Goal: Task Accomplishment & Management: Manage account settings

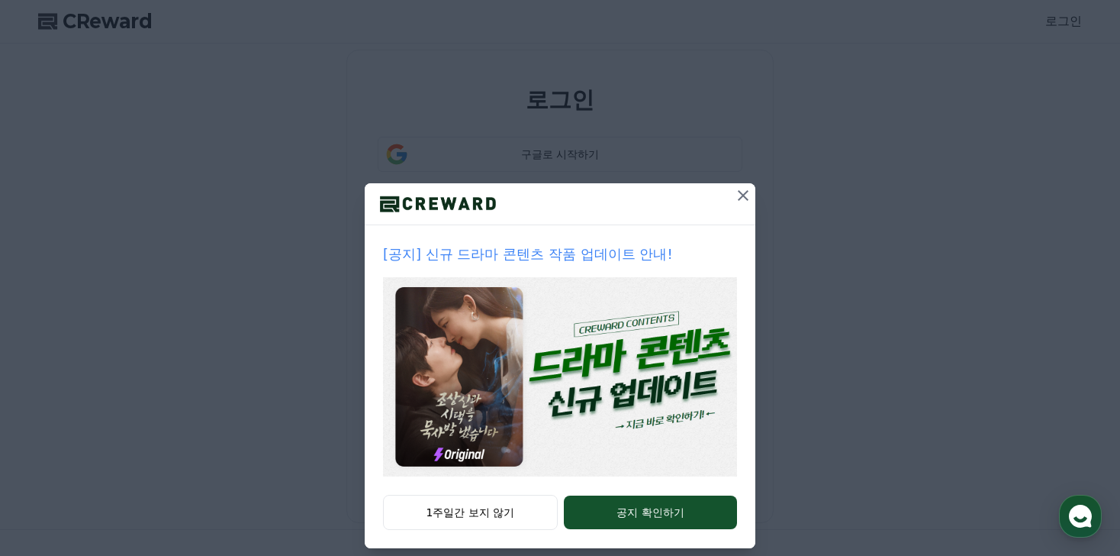
click at [745, 193] on icon at bounding box center [743, 195] width 11 height 11
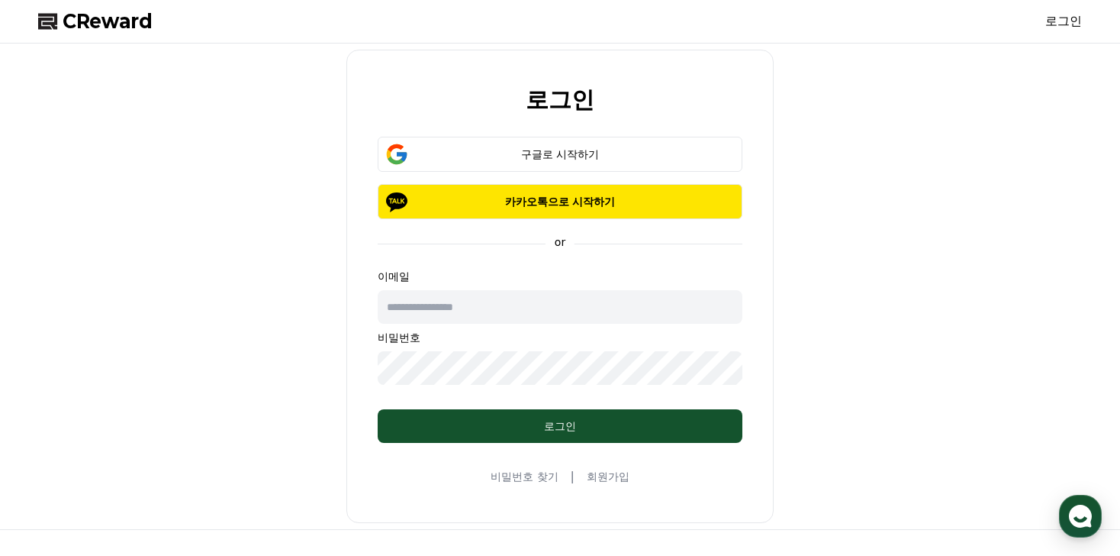
click at [520, 300] on input "text" at bounding box center [560, 307] width 365 height 34
type input "*"
type input "**********"
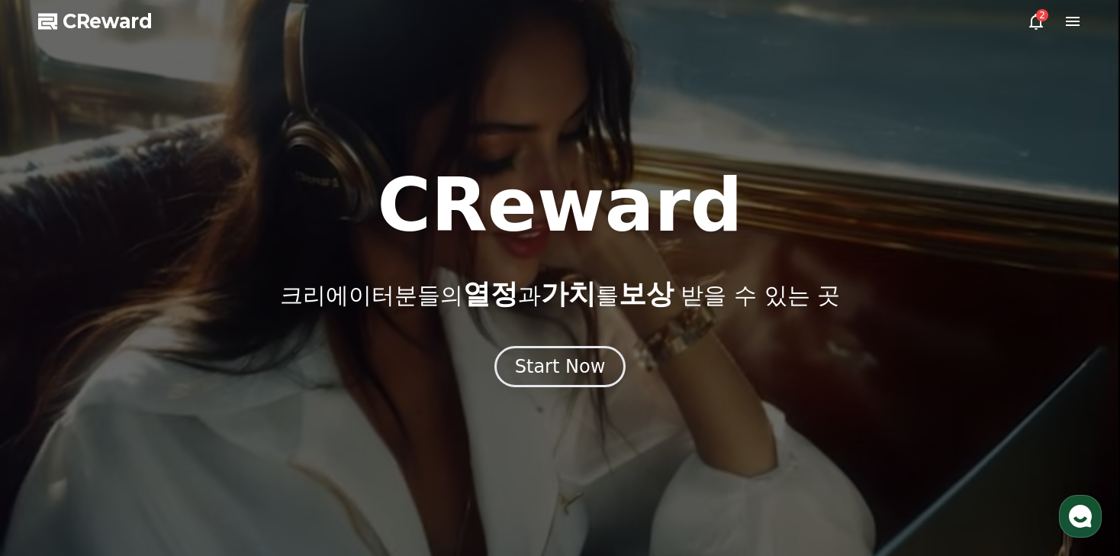
click at [1034, 27] on icon at bounding box center [1036, 21] width 18 height 18
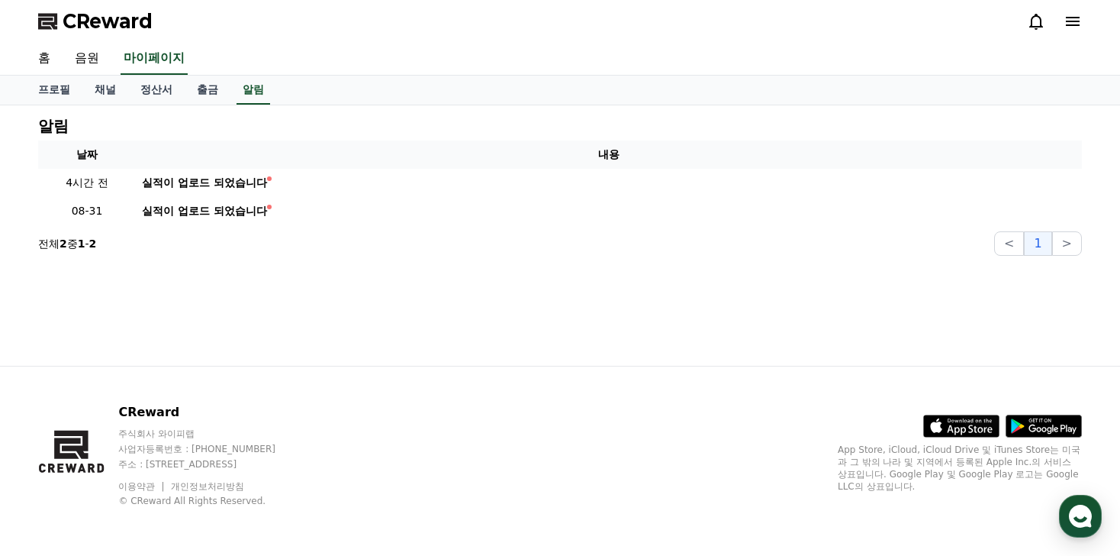
drag, startPoint x: 1065, startPoint y: 18, endPoint x: 562, endPoint y: 302, distance: 577.5
click at [579, 292] on div "CReward 홈 음원 마이페이지 프로필 채널 정산서 출금 알림 알림 날짜 내용 4시간 전 실적이 업로드 되었습니다 08-31 실적이 업로드 …" at bounding box center [560, 278] width 1120 height 556
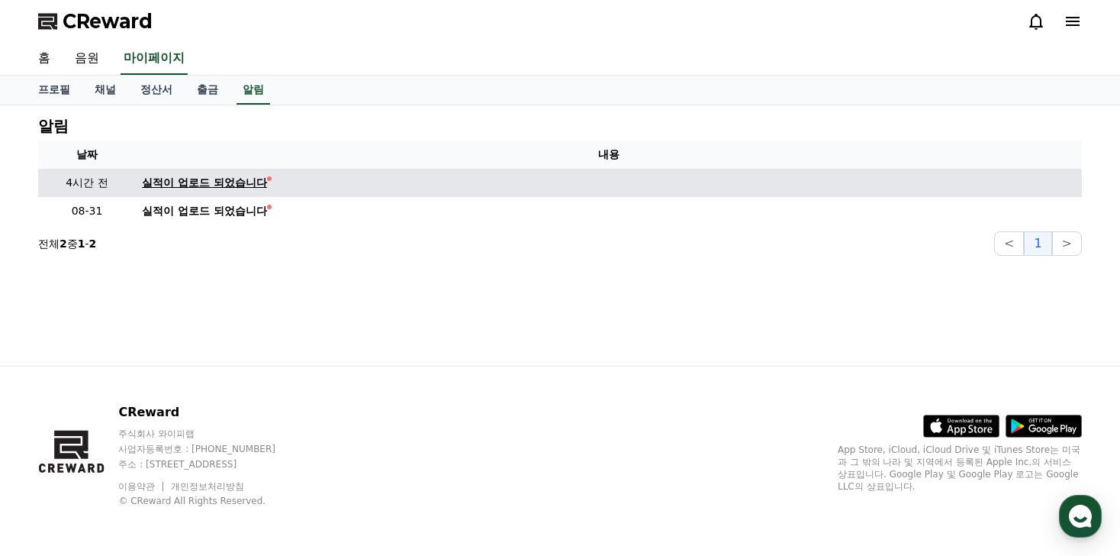
click at [193, 177] on div "실적이 업로드 되었습니다" at bounding box center [204, 183] width 125 height 16
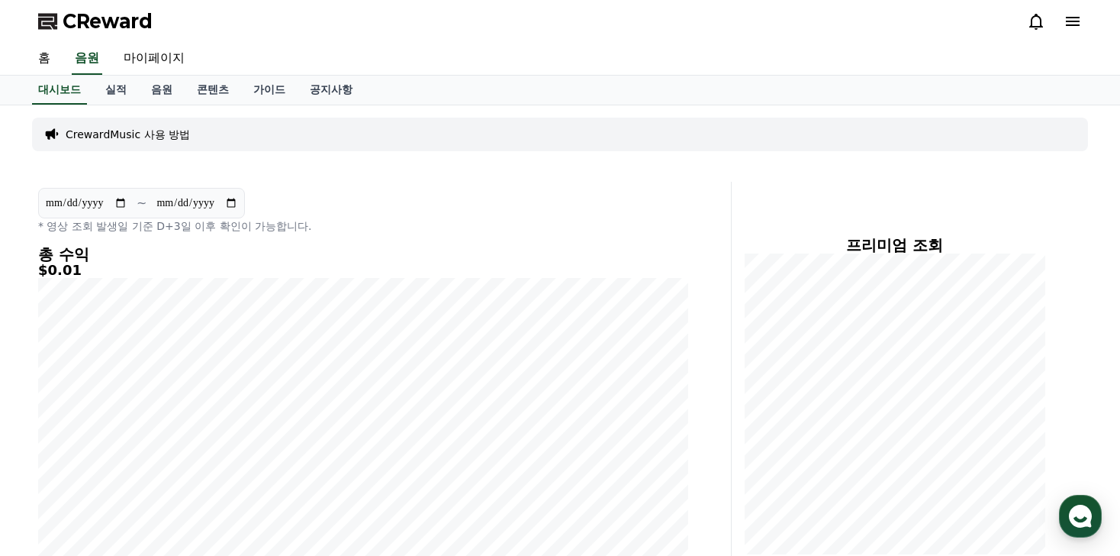
click at [1072, 23] on icon at bounding box center [1073, 21] width 18 height 18
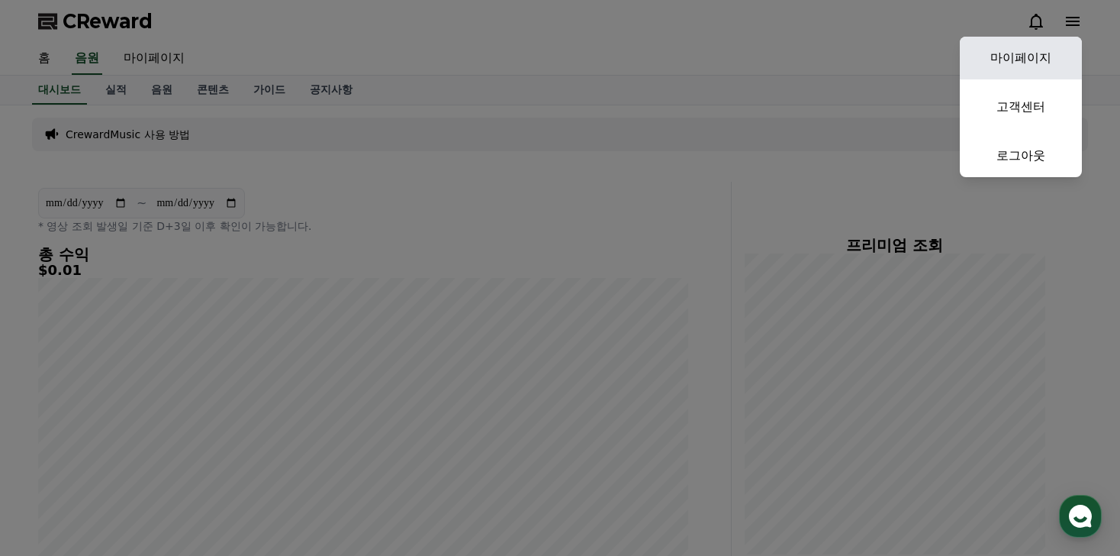
click at [1038, 70] on link "마이페이지" at bounding box center [1021, 58] width 122 height 43
select select "**********"
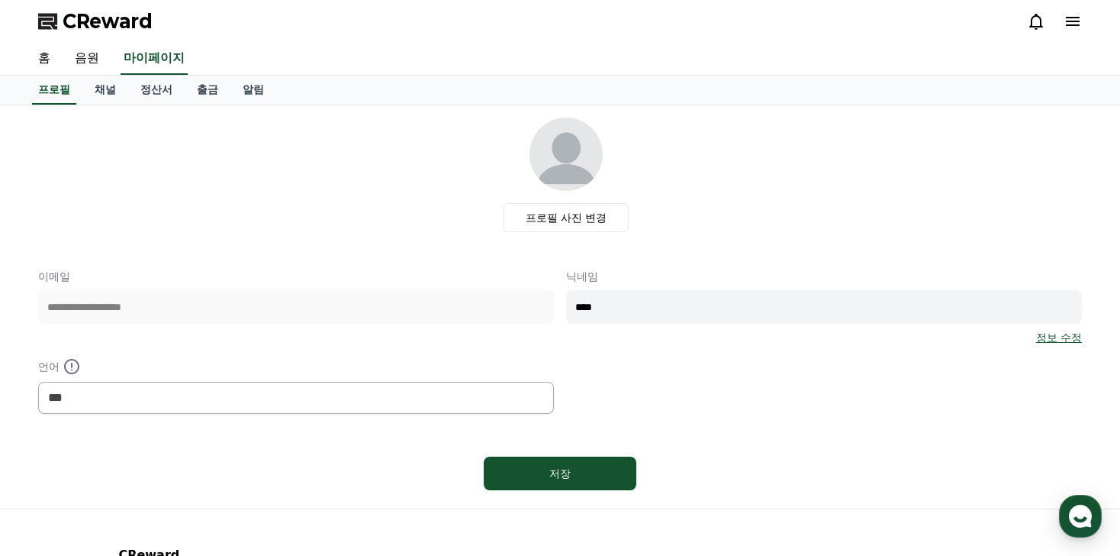
scroll to position [10, 0]
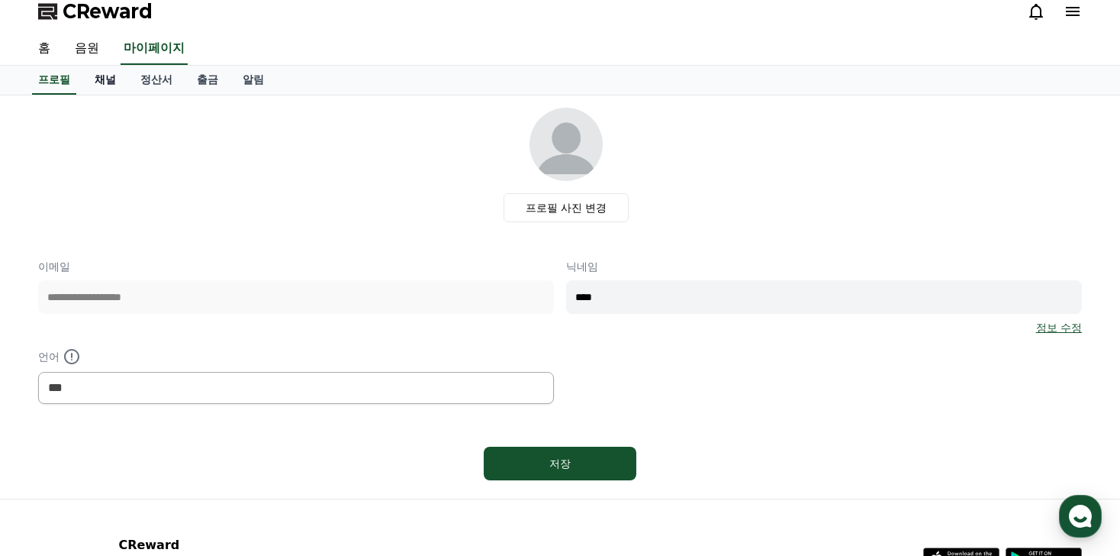
click at [108, 76] on link "채널" at bounding box center [105, 80] width 46 height 29
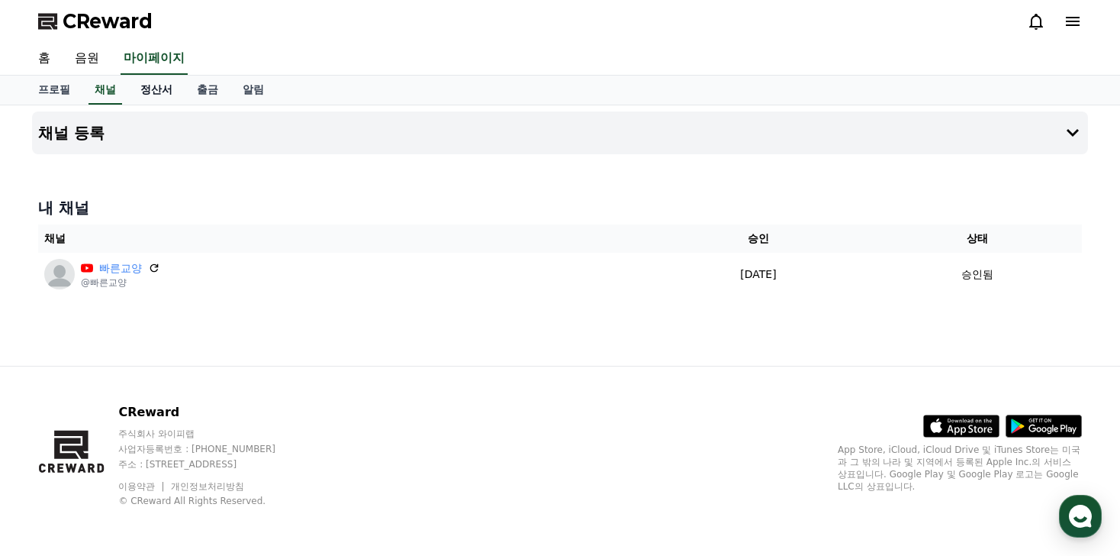
click at [163, 82] on link "정산서" at bounding box center [156, 90] width 56 height 29
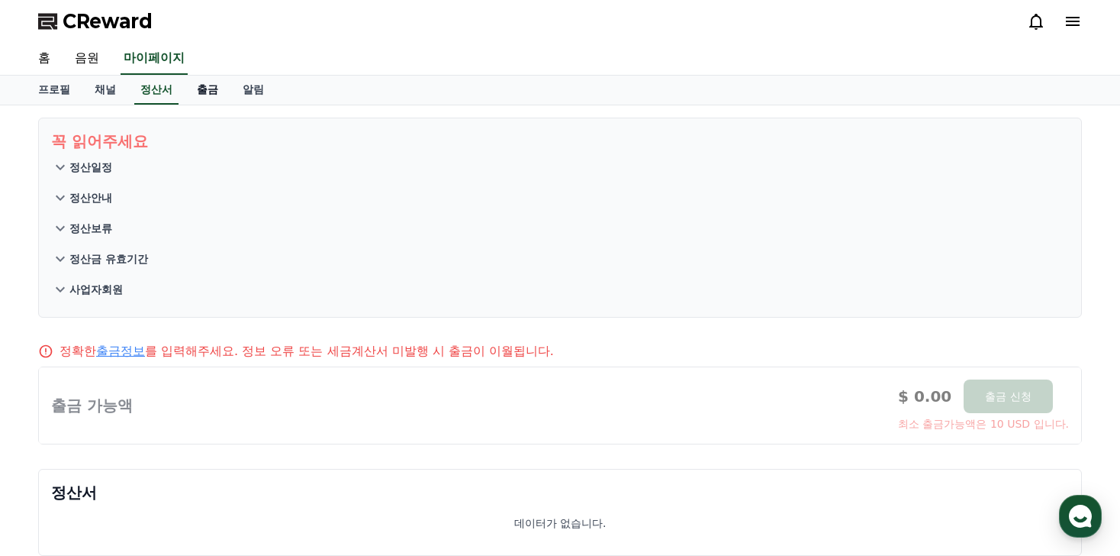
click at [207, 91] on link "출금" at bounding box center [208, 90] width 46 height 29
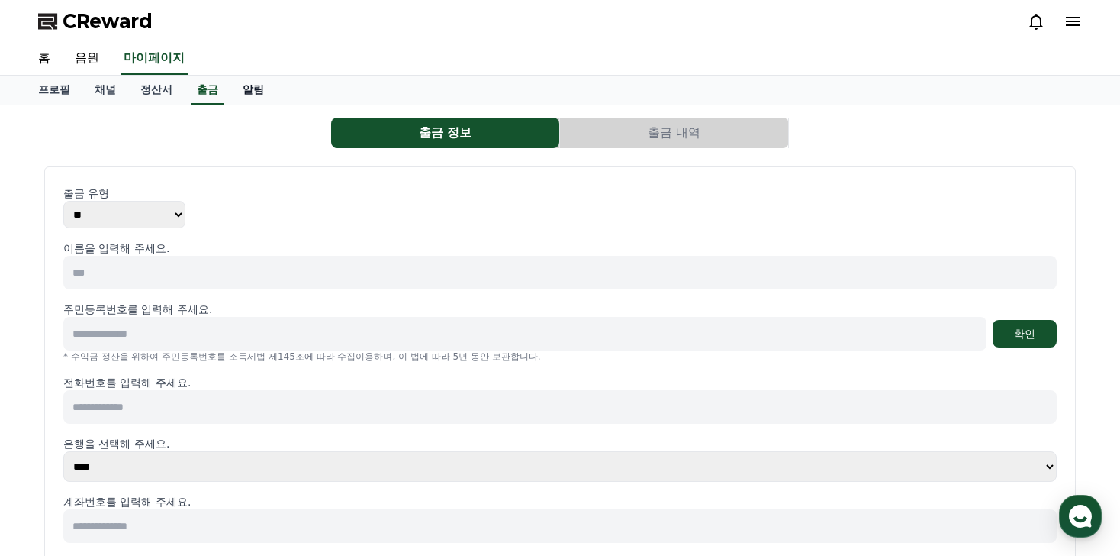
click at [235, 88] on link "알림" at bounding box center [253, 90] width 46 height 29
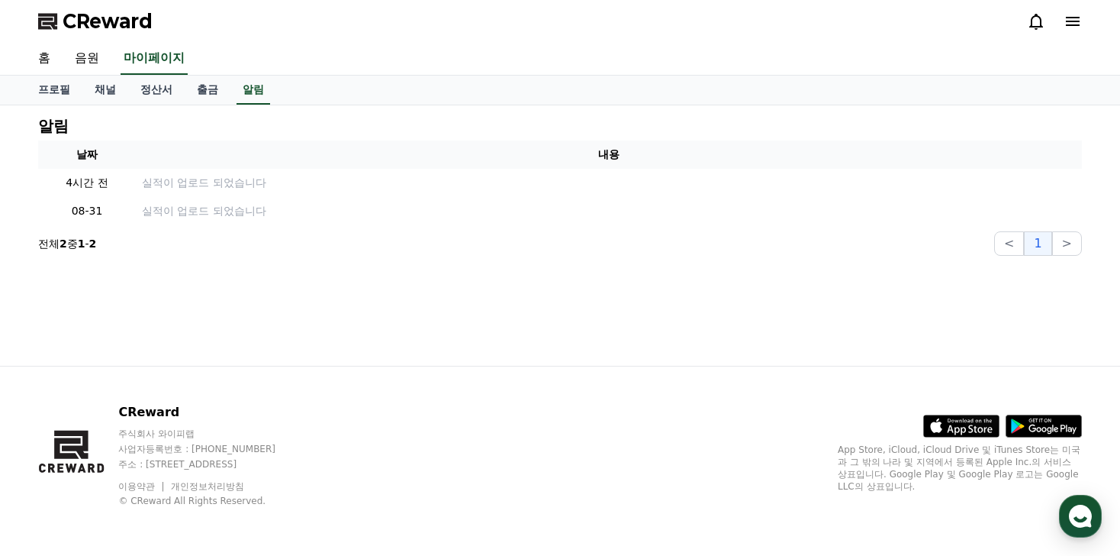
click at [1082, 10] on div "CReward" at bounding box center [560, 21] width 1068 height 43
click at [1075, 18] on icon at bounding box center [1073, 21] width 18 height 18
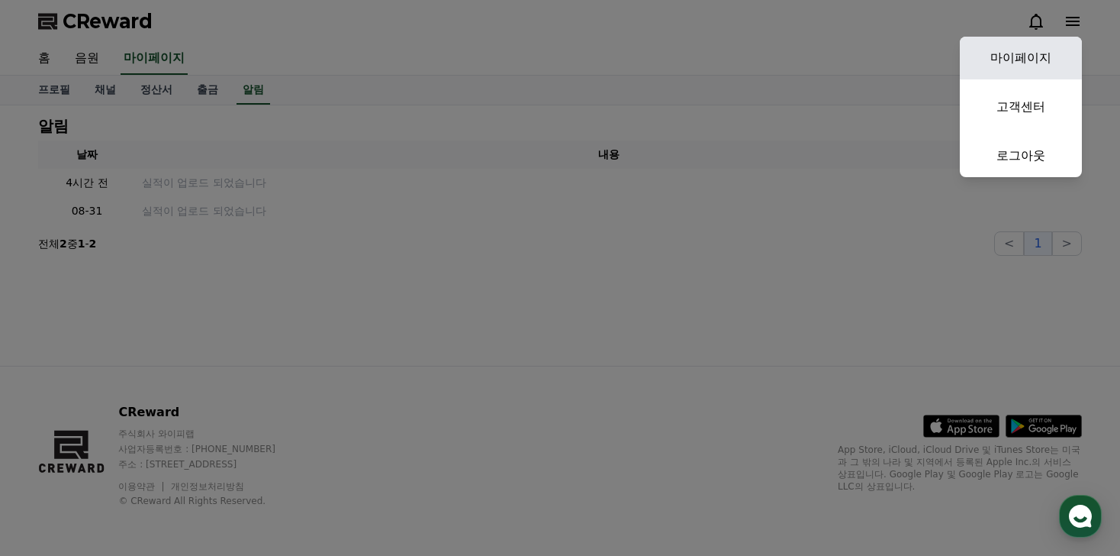
click at [1008, 53] on link "마이페이지" at bounding box center [1021, 58] width 122 height 43
select select "**********"
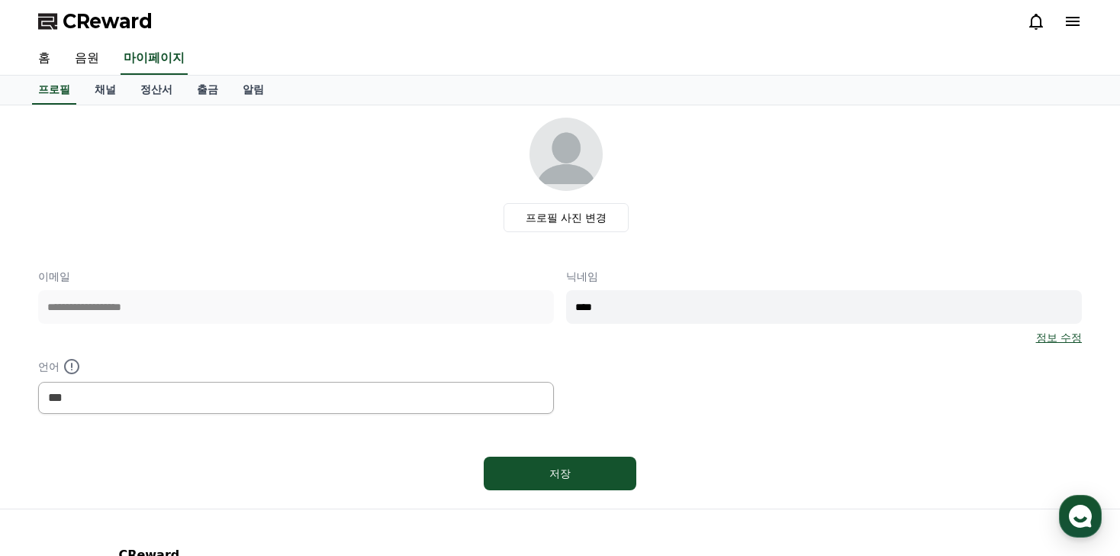
click at [1073, 340] on link "정보 수정" at bounding box center [1059, 337] width 46 height 15
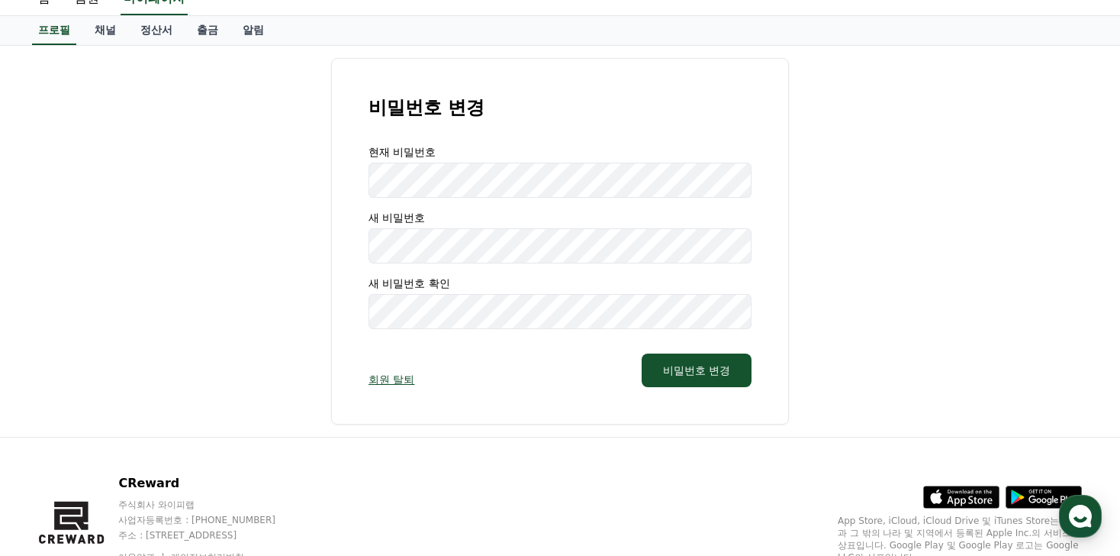
scroll to position [69, 0]
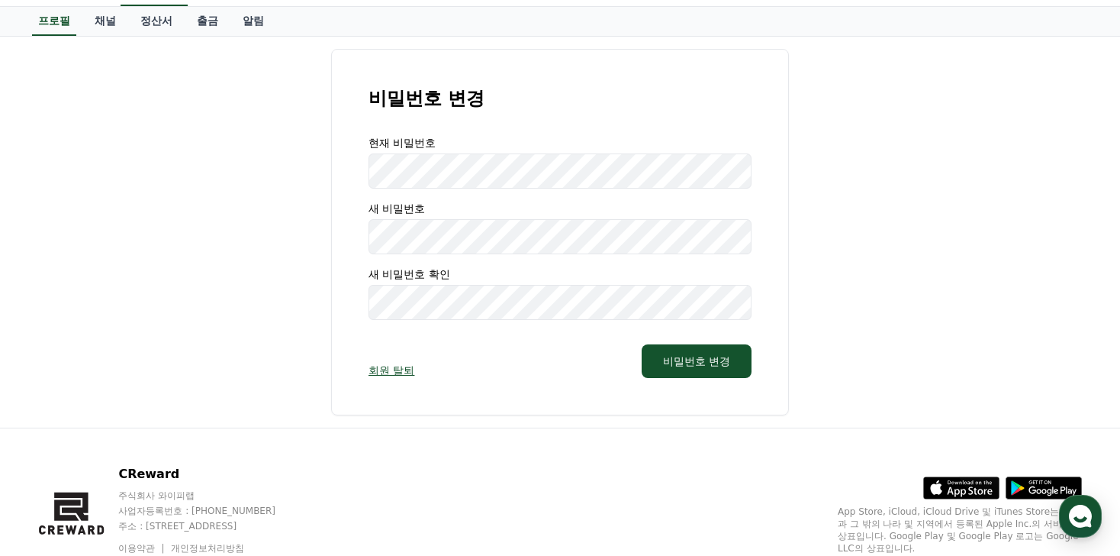
click at [380, 365] on link "회원 탈퇴" at bounding box center [392, 370] width 46 height 15
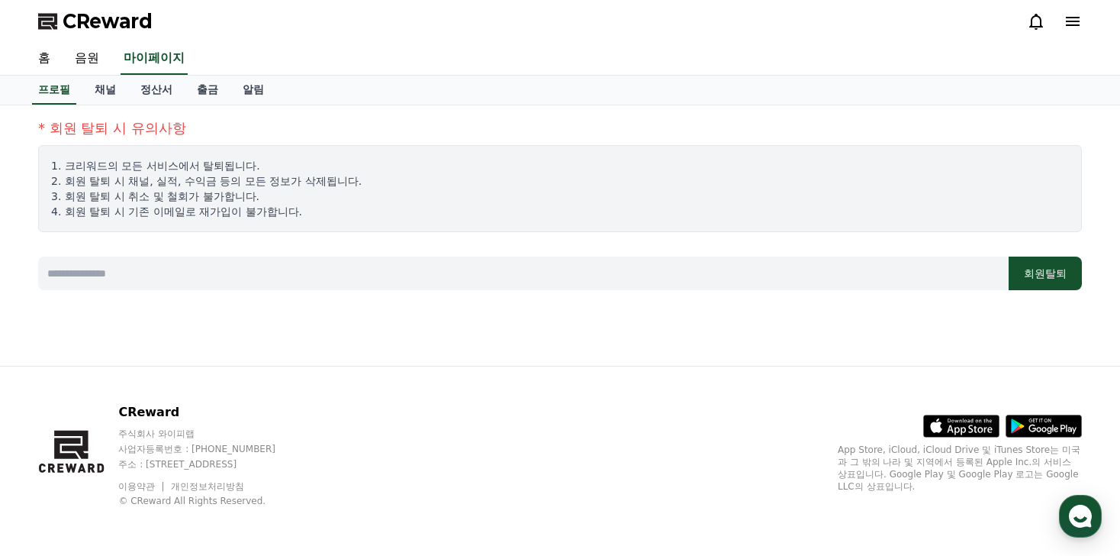
click at [419, 266] on input at bounding box center [523, 273] width 971 height 34
type input "*****"
click at [1040, 272] on button "회원탈퇴" at bounding box center [1045, 273] width 73 height 34
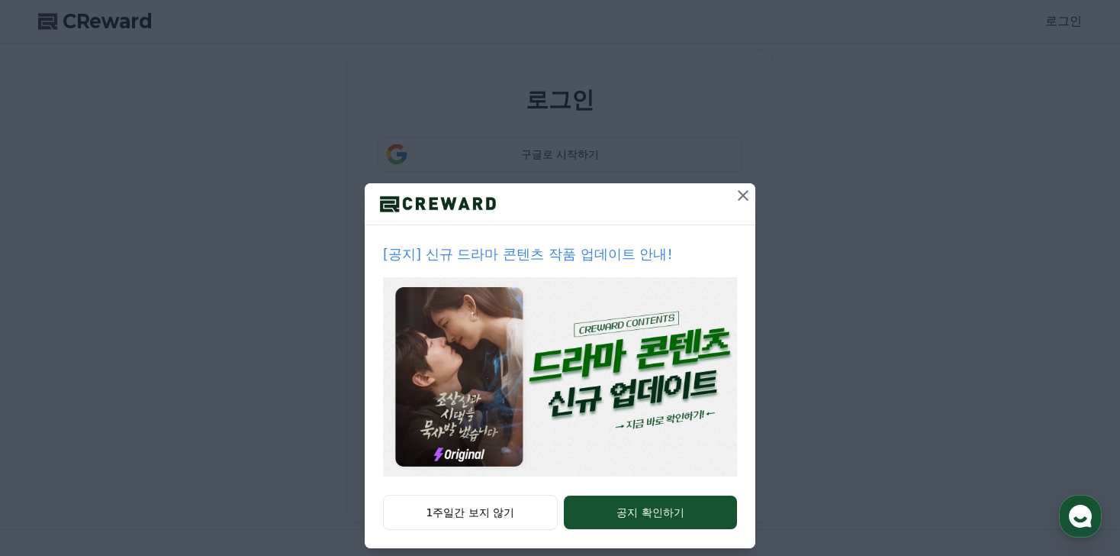
click at [742, 199] on icon at bounding box center [743, 195] width 18 height 18
